Goal: Complete application form

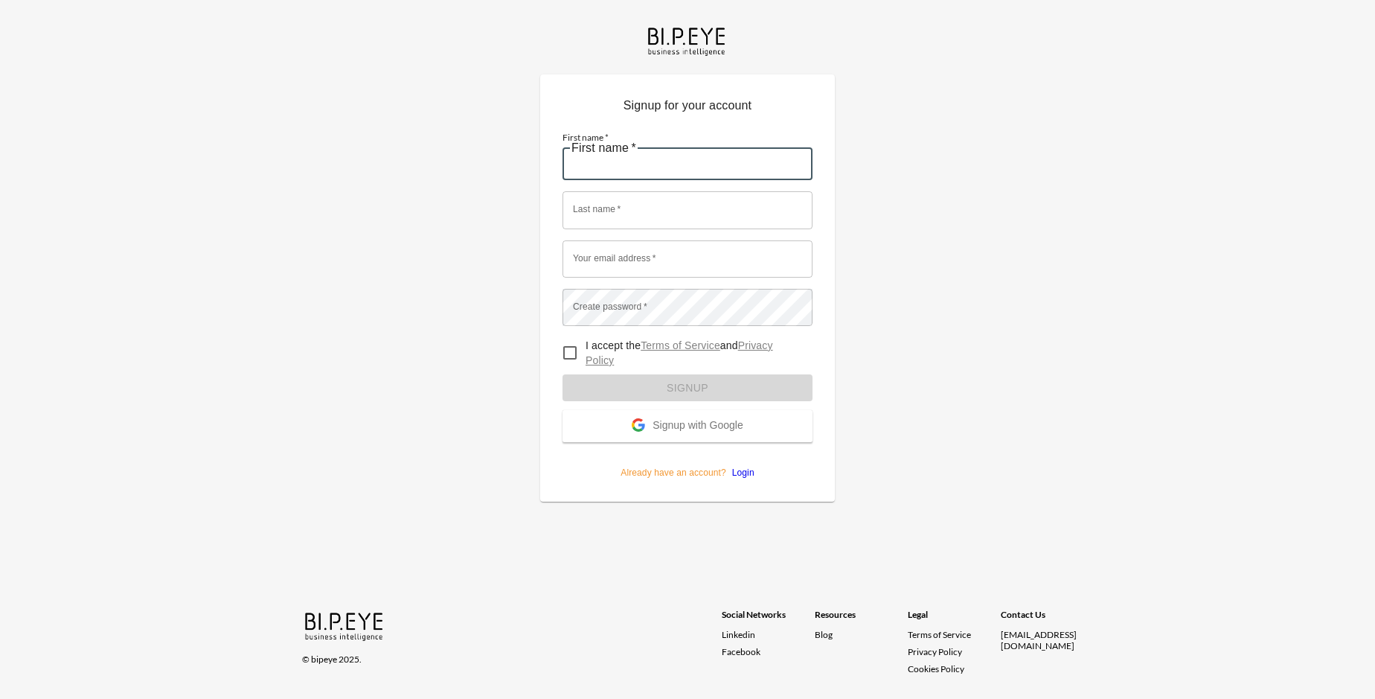
click at [688, 143] on input "First name   *" at bounding box center [688, 161] width 250 height 37
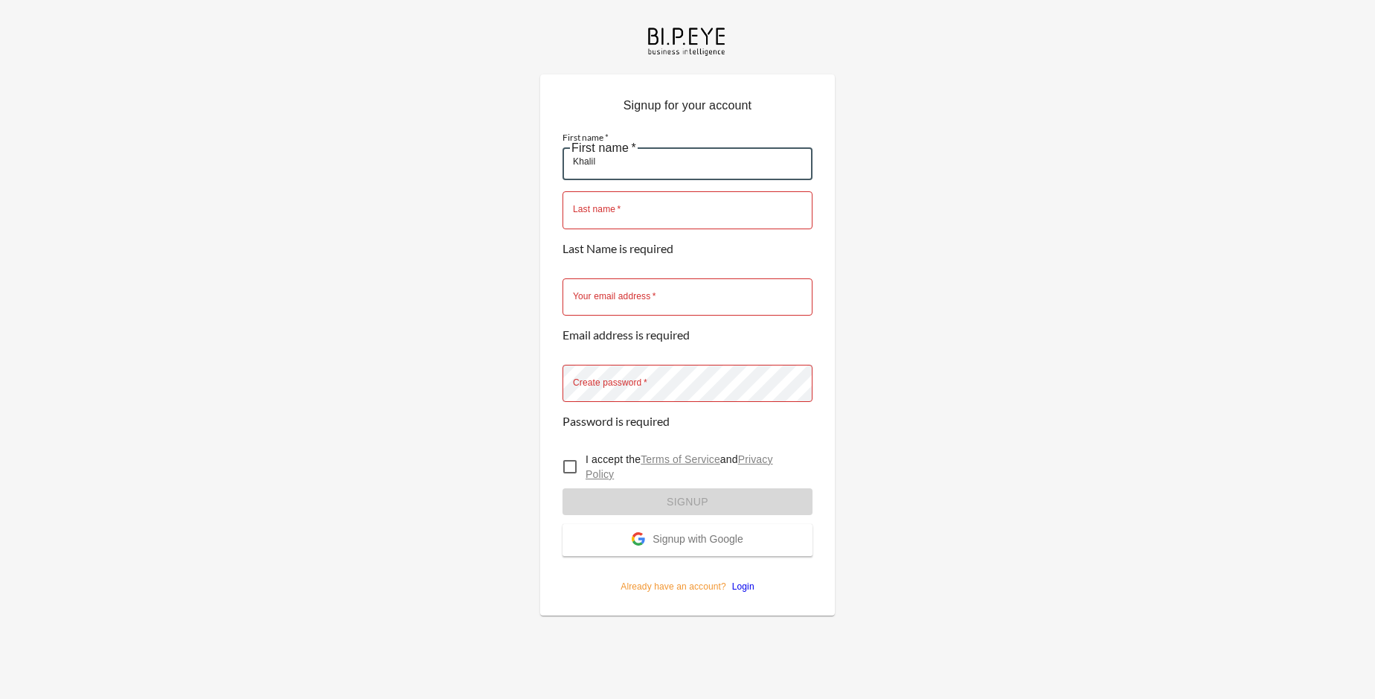
type input "Khalil"
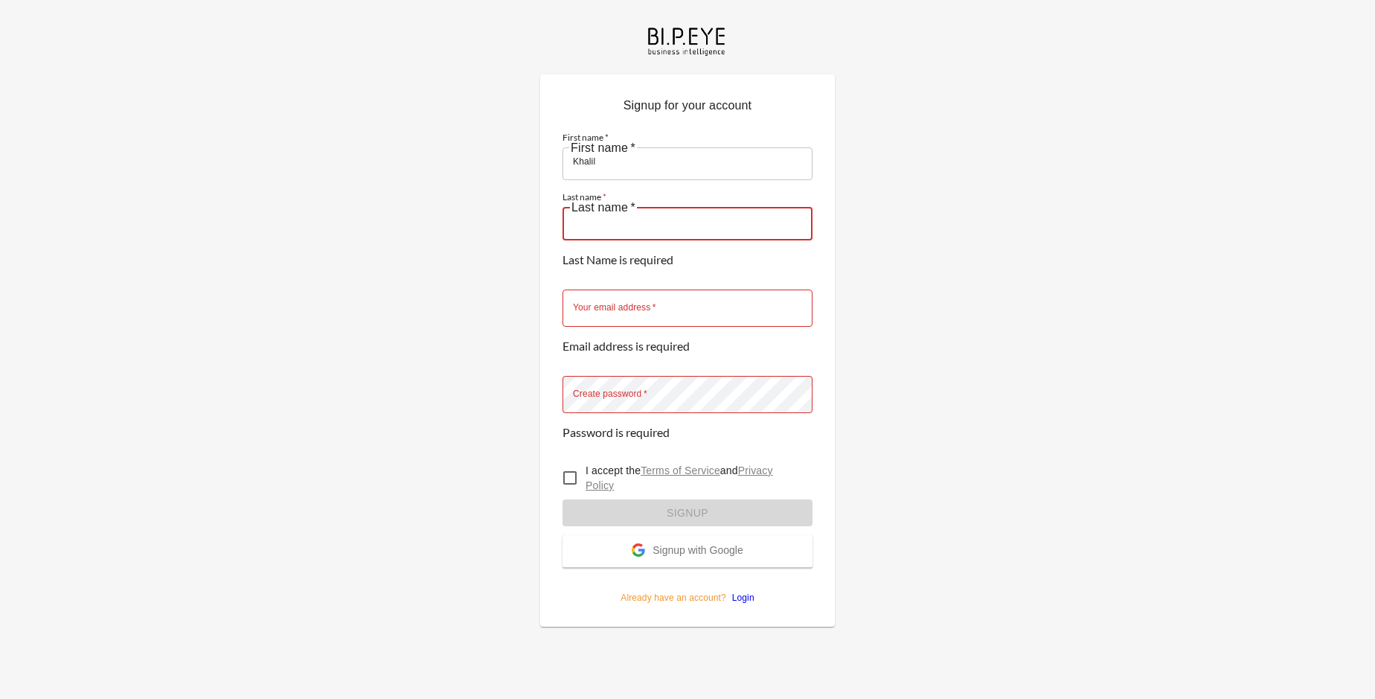
click at [688, 202] on input "Last name   *" at bounding box center [688, 220] width 250 height 37
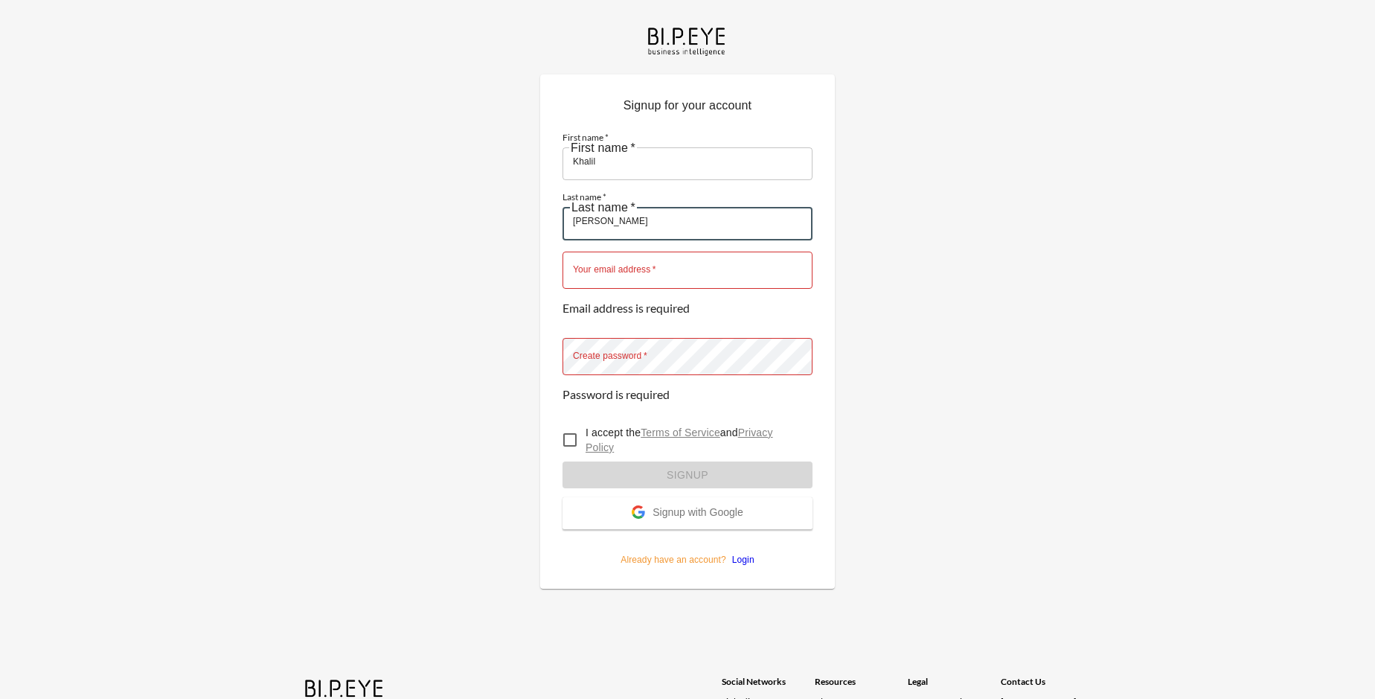
type input "[PERSON_NAME]"
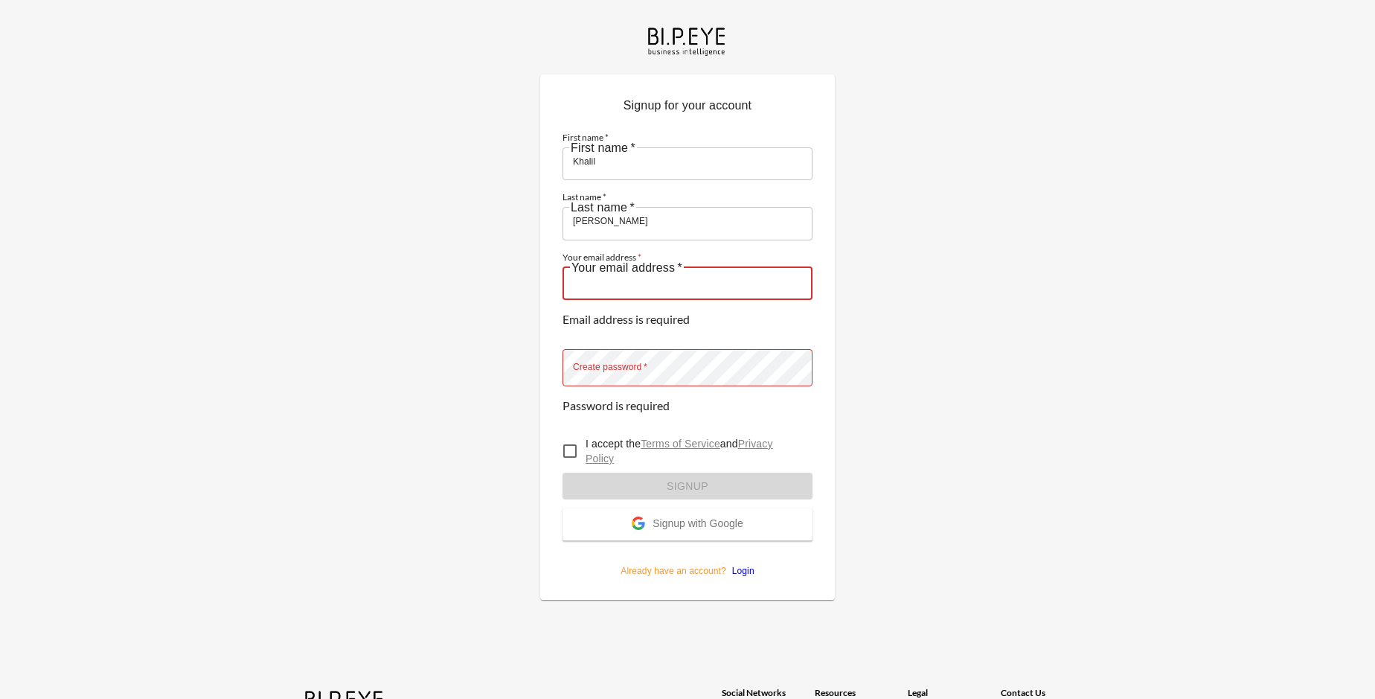
click at [688, 263] on input "Your email address   *" at bounding box center [688, 281] width 250 height 37
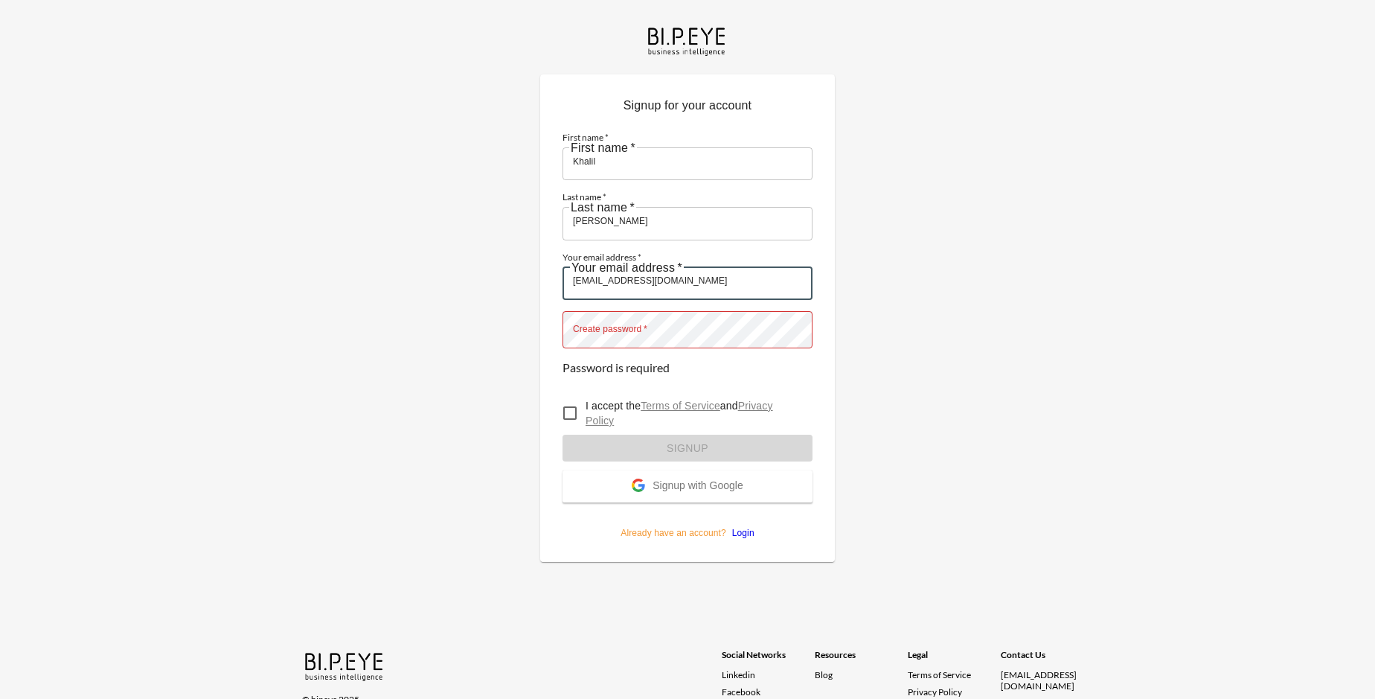
type input "[EMAIL_ADDRESS][DOMAIN_NAME]"
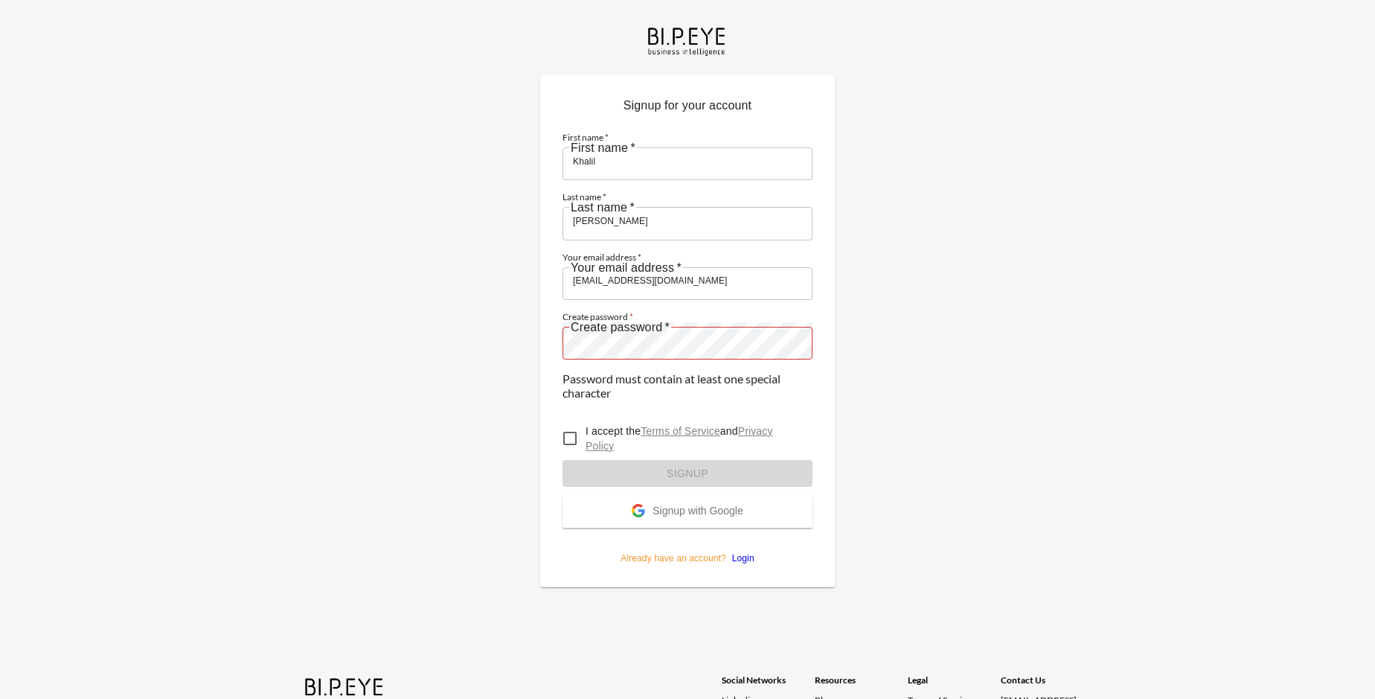
click at [570, 423] on input "I accept the Terms of Service and Privacy Policy" at bounding box center [569, 438] width 31 height 31
checkbox input "true"
click at [688, 505] on span "Signup with Google" at bounding box center [698, 512] width 90 height 15
click at [688, 373] on form "First name   * [PERSON_NAME] First name   * Last name   * [PERSON_NAME] Last na…" at bounding box center [688, 343] width 250 height 444
click at [688, 505] on span "Signup with Google" at bounding box center [698, 512] width 90 height 15
